Goal: Information Seeking & Learning: Learn about a topic

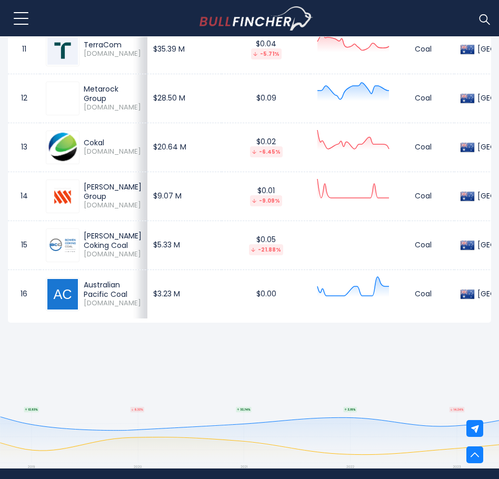
scroll to position [1159, 0]
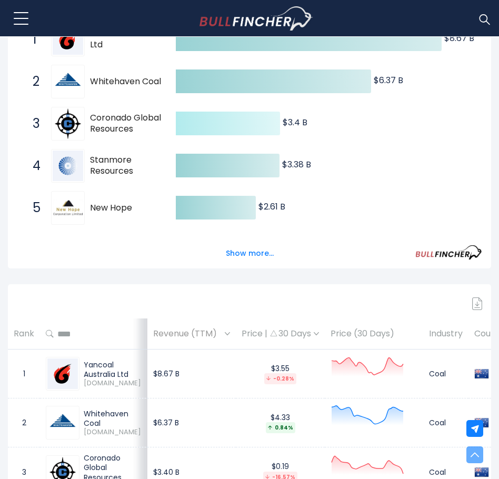
scroll to position [263, 0]
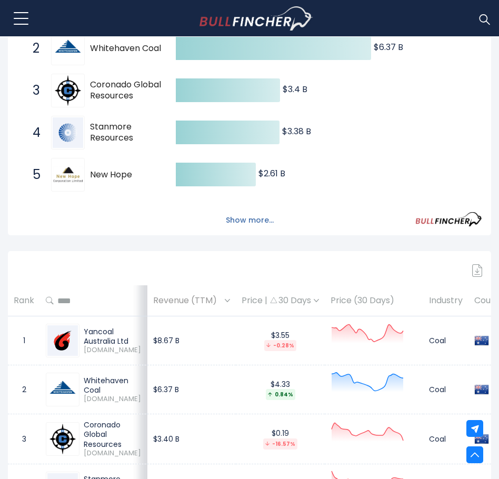
click at [248, 221] on button "Show more..." at bounding box center [250, 220] width 61 height 17
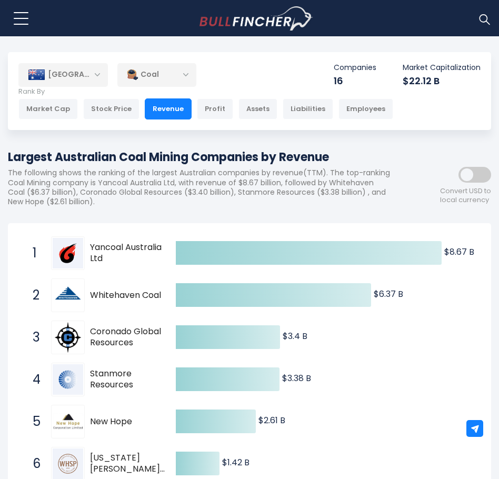
scroll to position [0, 0]
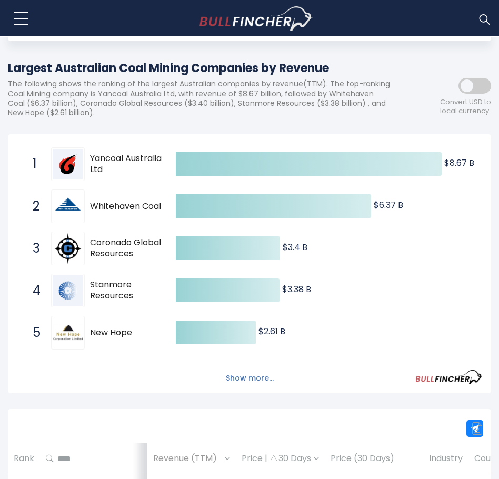
click at [244, 377] on button "Show more..." at bounding box center [250, 378] width 61 height 17
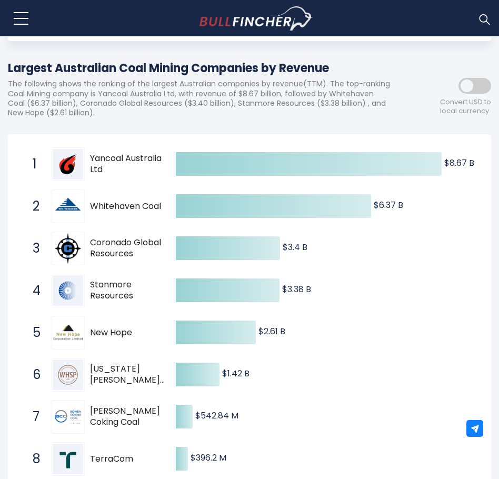
drag, startPoint x: 102, startPoint y: 172, endPoint x: 90, endPoint y: 162, distance: 16.5
click at [90, 162] on div "1 Yancoal Australia Ltd [DOMAIN_NAME]" at bounding box center [98, 164] width 142 height 34
drag, startPoint x: 93, startPoint y: 155, endPoint x: 130, endPoint y: 170, distance: 39.9
click at [126, 170] on span "Yancoal Australia Ltd" at bounding box center [130, 164] width 80 height 22
